Goal: Use online tool/utility: Utilize a website feature to perform a specific function

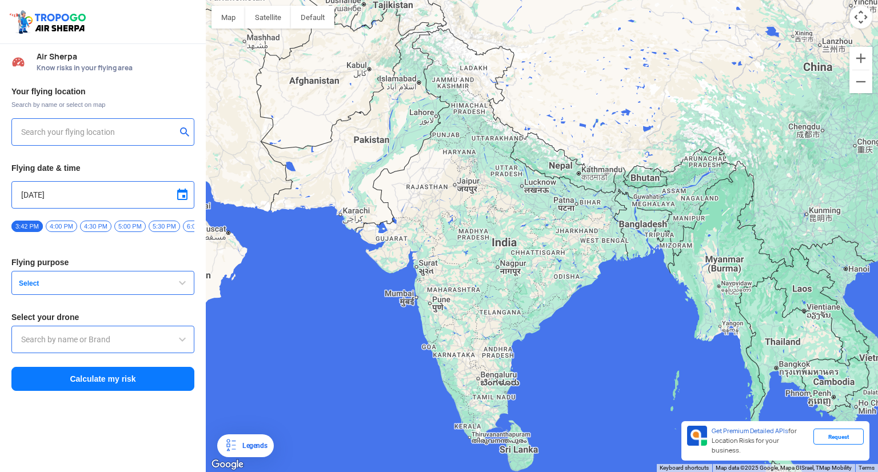
type input "144, Khattalwada, Wadgaon, Maharashtra 272176, India"
drag, startPoint x: 573, startPoint y: 309, endPoint x: 494, endPoint y: 286, distance: 82.3
click at [494, 286] on div at bounding box center [542, 236] width 672 height 472
click at [110, 288] on span "Select" at bounding box center [85, 283] width 143 height 9
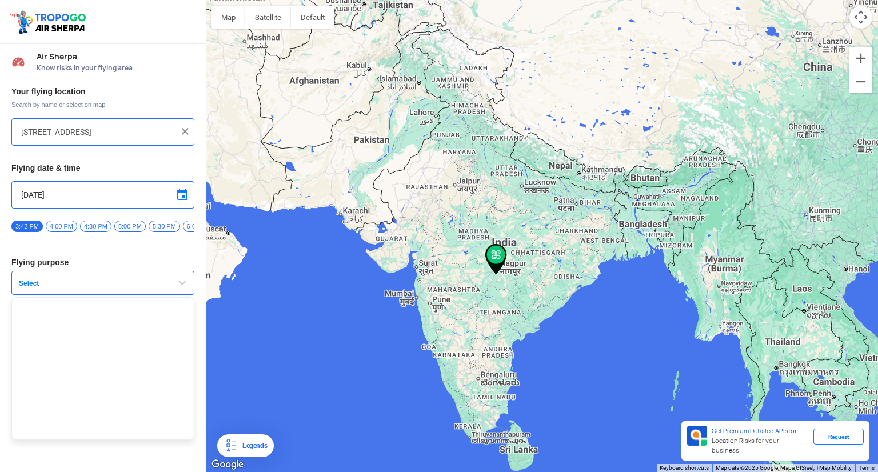
click at [162, 284] on button "Select" at bounding box center [102, 283] width 183 height 24
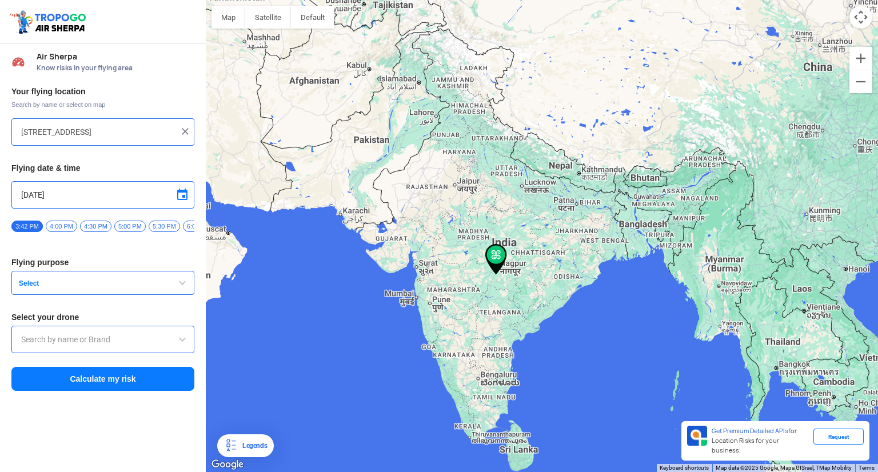
click at [113, 385] on button "Calculate my risk" at bounding box center [102, 379] width 183 height 24
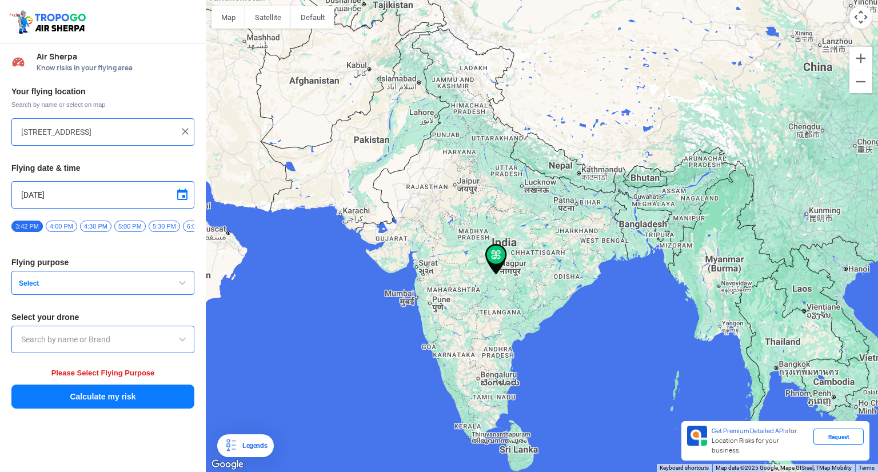
click at [66, 293] on button "Select" at bounding box center [102, 283] width 183 height 24
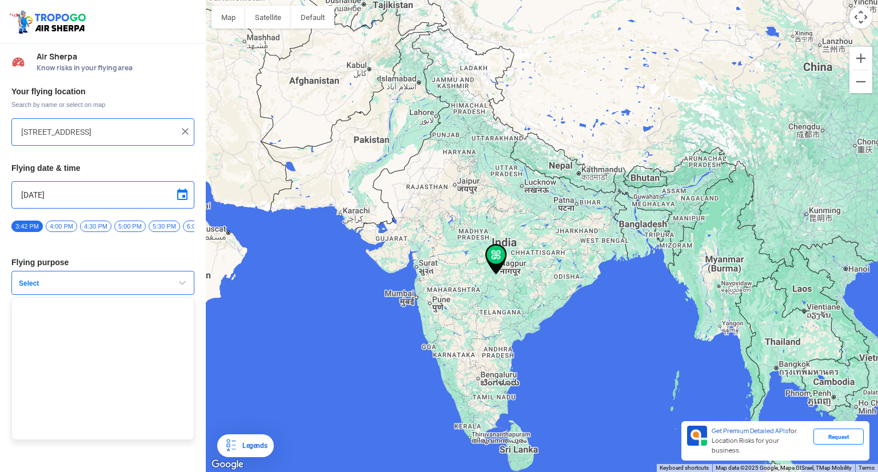
click at [184, 132] on img at bounding box center [185, 131] width 11 height 11
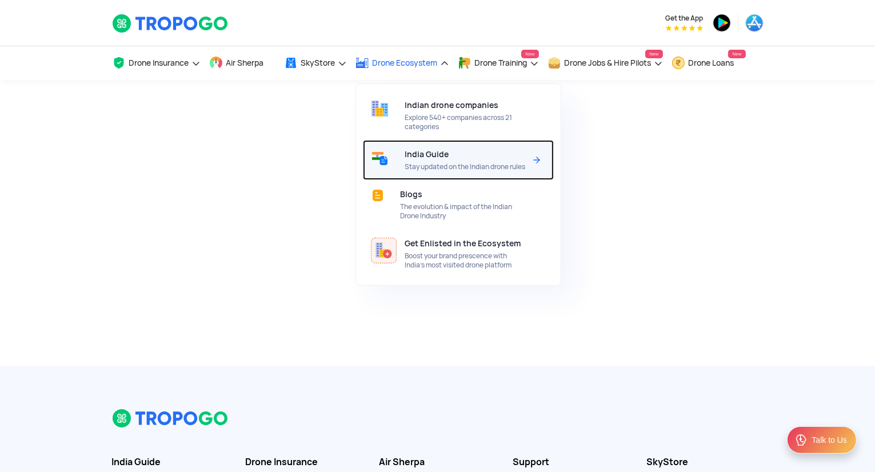
click at [449, 154] on div "India Guide Stay updated on the Indian drone rules" at bounding box center [467, 160] width 125 height 40
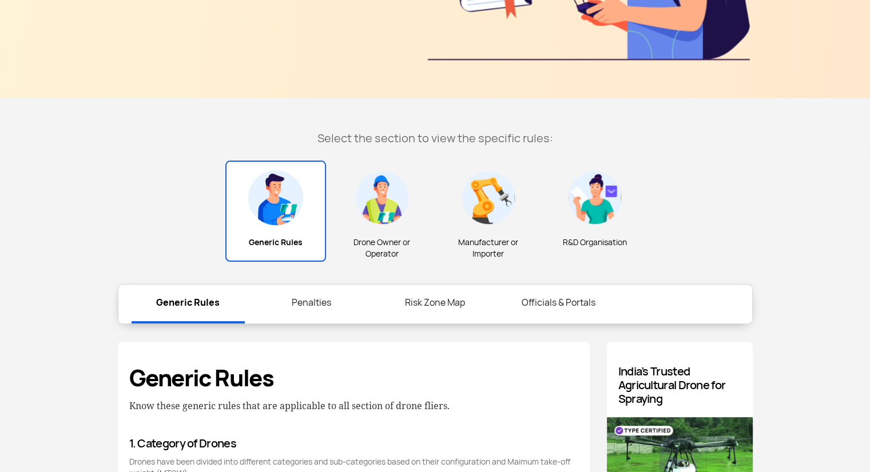
scroll to position [268, 0]
click at [450, 305] on link "Risk Zone Map" at bounding box center [434, 303] width 113 height 37
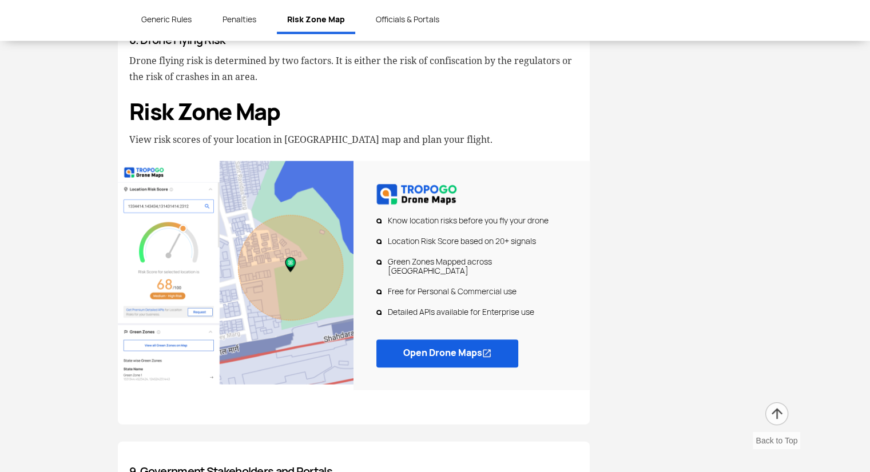
scroll to position [2751, 0]
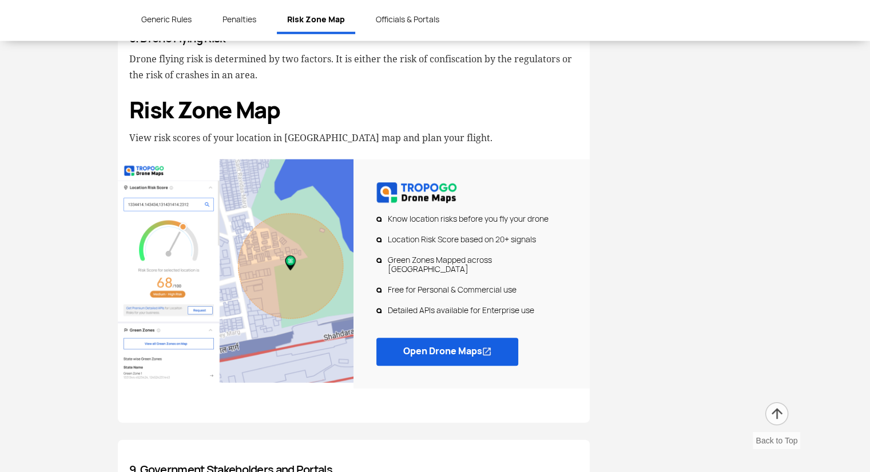
click at [441, 338] on link "Open Drone Maps" at bounding box center [447, 352] width 142 height 28
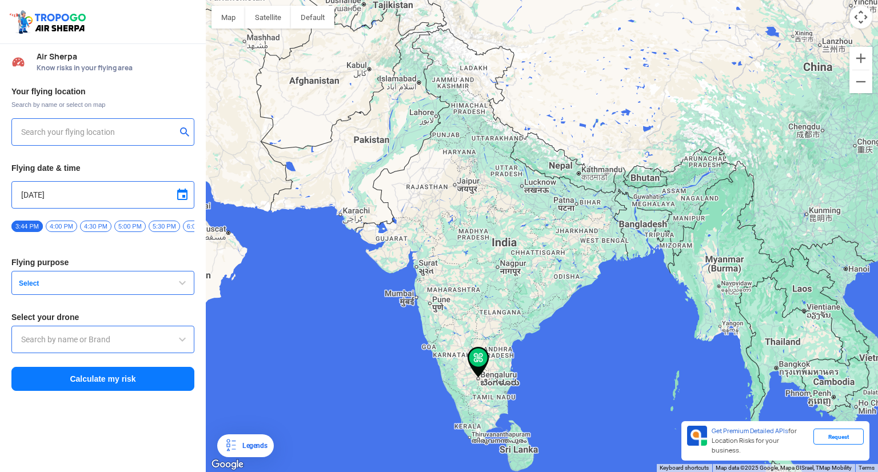
type input "6, 12th Cross Rd, Venkateshpuram, Kadugondanahalli, Bengaluru, Karnataka 560045…"
click at [77, 288] on span "Select" at bounding box center [85, 283] width 143 height 9
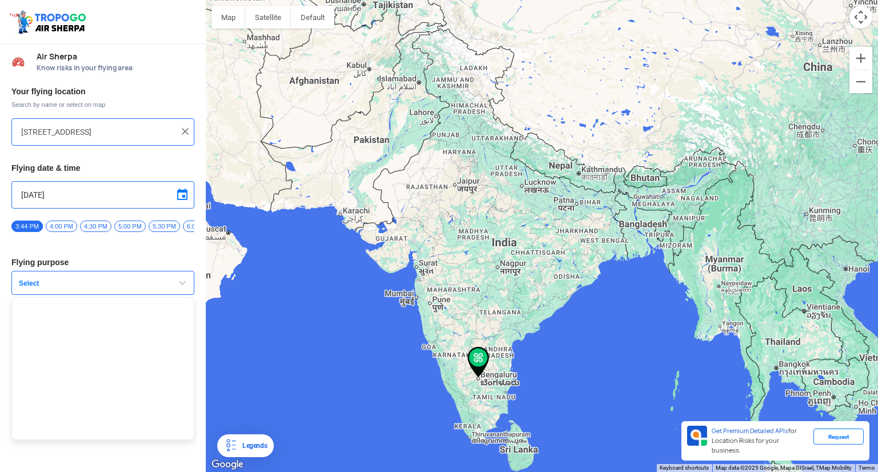
click at [77, 288] on span "Select" at bounding box center [85, 283] width 143 height 9
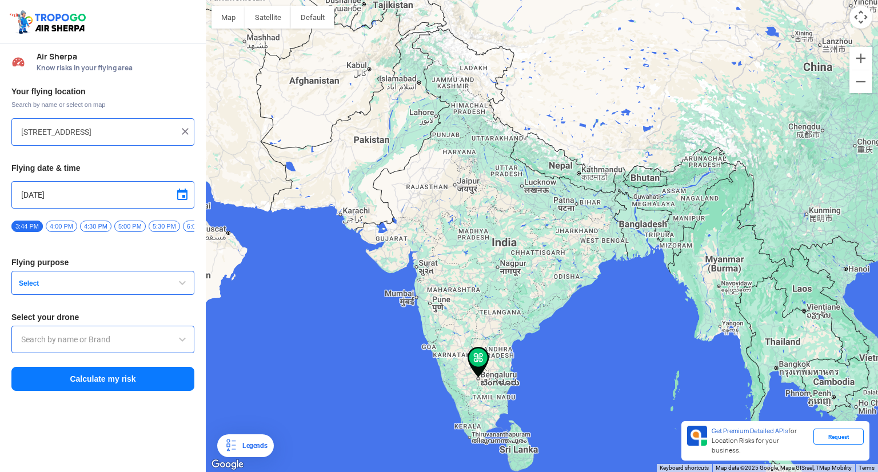
click at [83, 346] on input "text" at bounding box center [102, 340] width 163 height 14
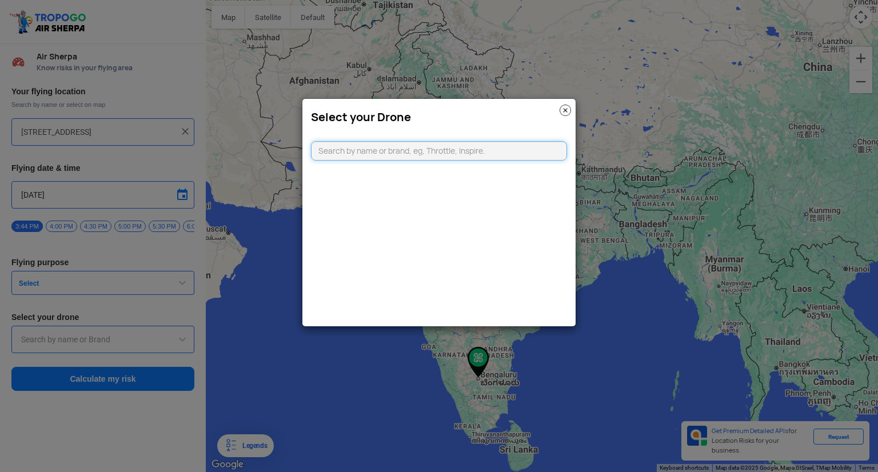
click at [448, 147] on input "text" at bounding box center [439, 150] width 256 height 19
type input "DJI"
click at [468, 170] on link "CLICKING HERE" at bounding box center [467, 173] width 58 height 9
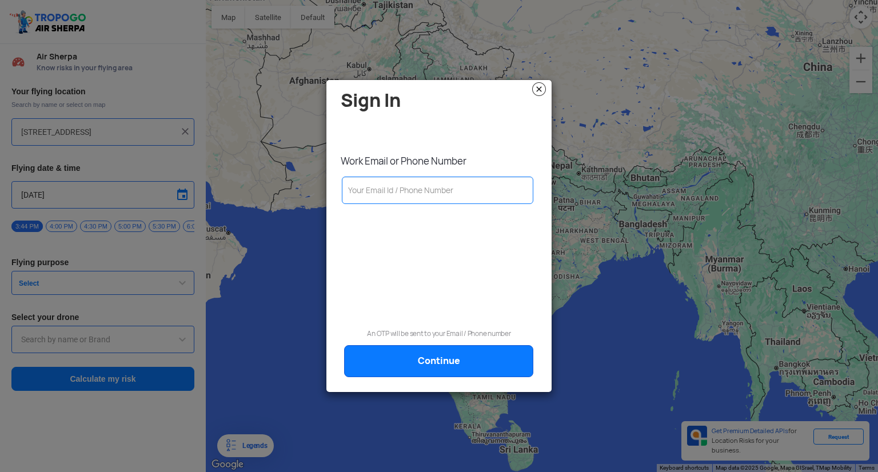
click at [537, 89] on img at bounding box center [539, 89] width 14 height 14
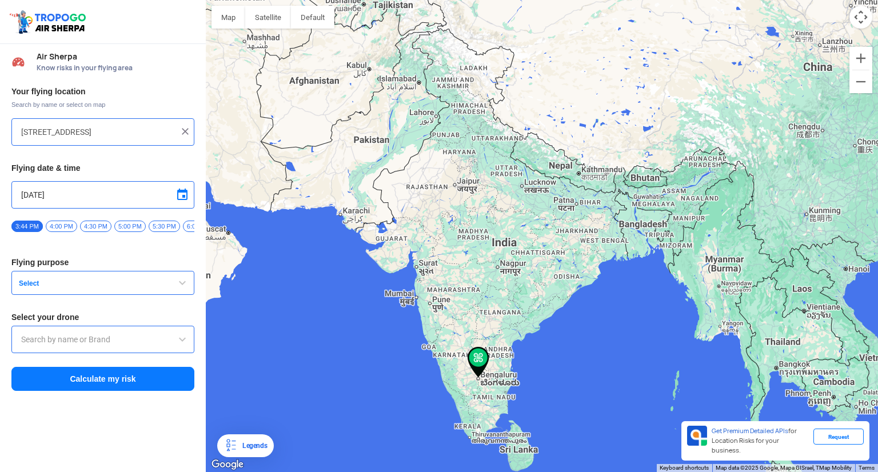
click at [91, 380] on button "Calculate my risk" at bounding box center [102, 379] width 183 height 24
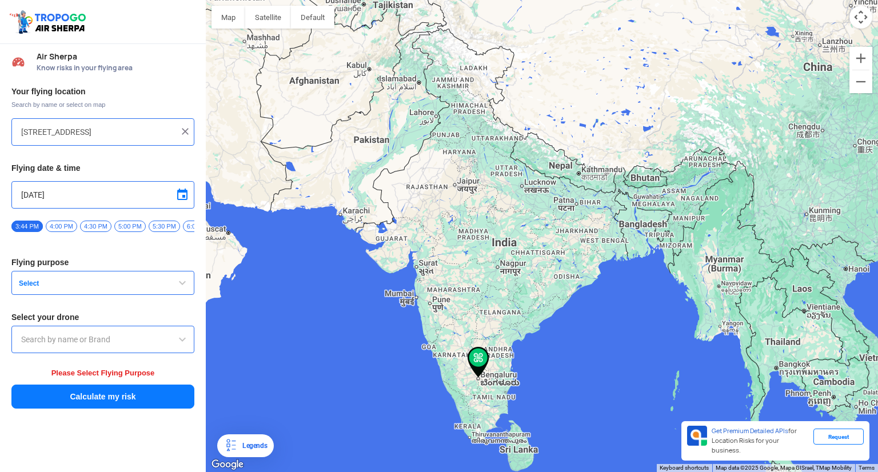
click at [137, 293] on button "Select" at bounding box center [102, 283] width 183 height 24
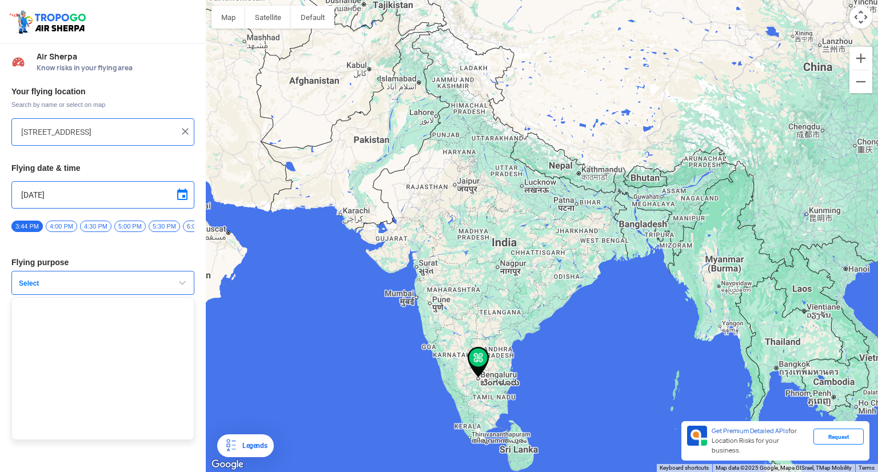
click at [110, 326] on ul at bounding box center [102, 368] width 183 height 143
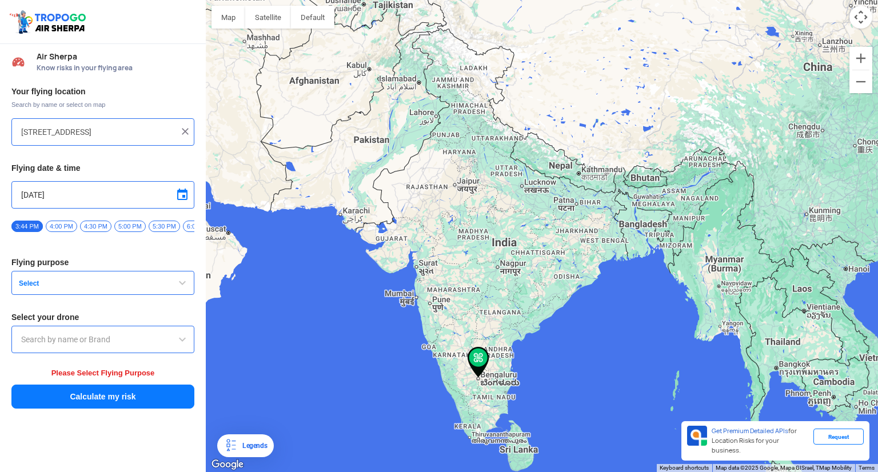
click at [30, 226] on span "3:44 PM" at bounding box center [26, 226] width 31 height 11
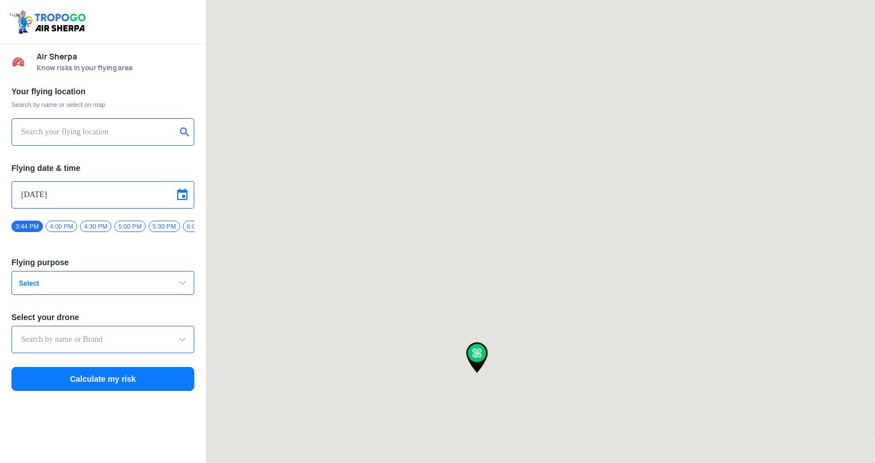
type input "[STREET_ADDRESS]"
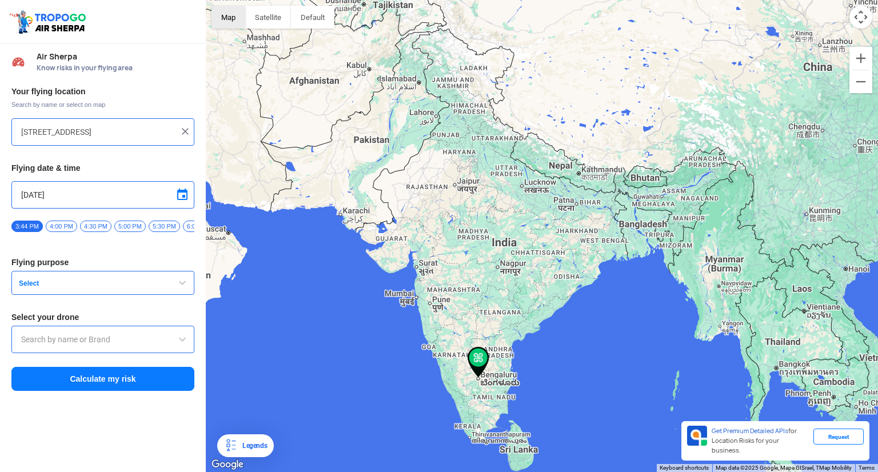
click at [231, 25] on button "Map" at bounding box center [229, 17] width 34 height 23
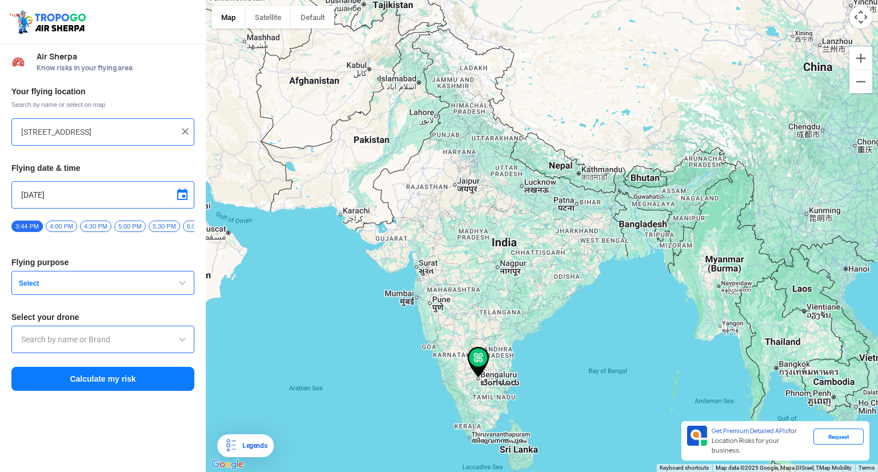
click at [137, 288] on span "Select" at bounding box center [85, 283] width 143 height 9
